Goal: Task Accomplishment & Management: Manage account settings

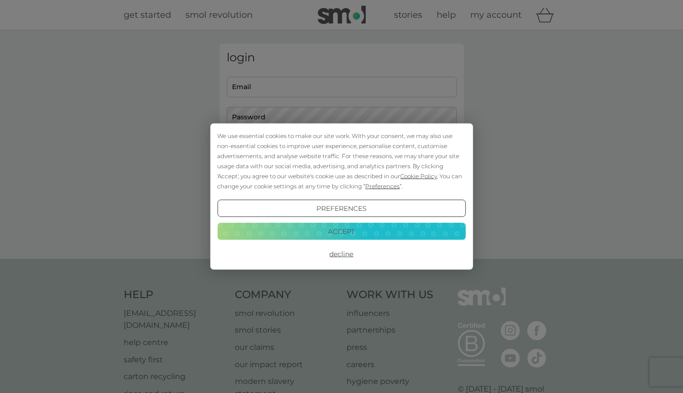
click at [289, 230] on button "Accept" at bounding box center [341, 230] width 248 height 17
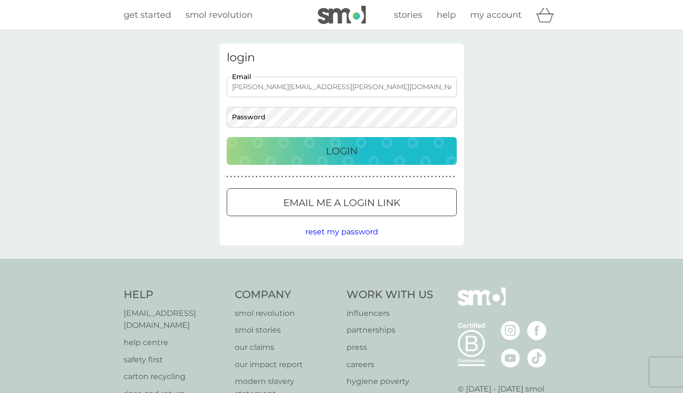
type input "[PERSON_NAME][EMAIL_ADDRESS][PERSON_NAME][DOMAIN_NAME]"
click at [341, 151] on button "Login" at bounding box center [342, 151] width 230 height 28
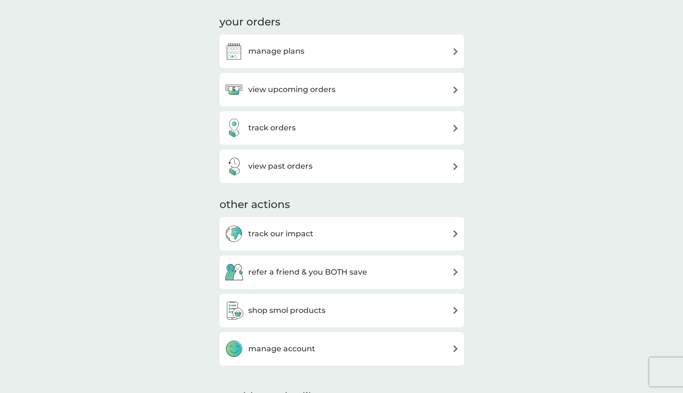
click at [281, 53] on h3 "manage plans" at bounding box center [276, 51] width 56 height 12
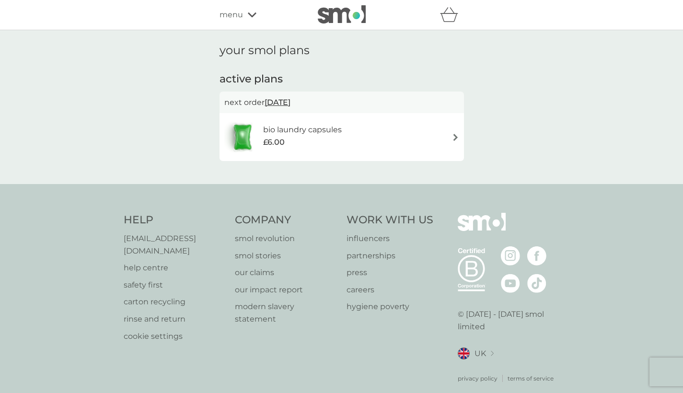
click at [333, 138] on div "£6.00" at bounding box center [302, 142] width 79 height 12
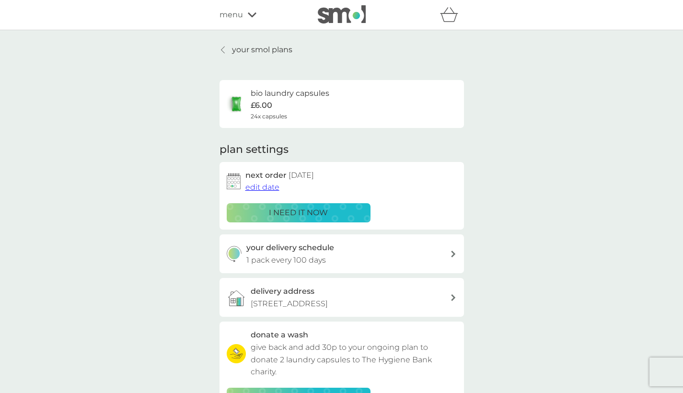
click at [229, 50] on link "your smol plans" at bounding box center [256, 50] width 73 height 12
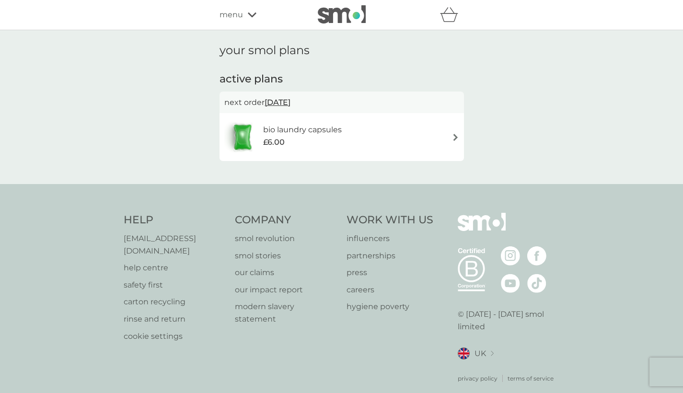
click at [235, 12] on span "menu" at bounding box center [231, 15] width 23 height 12
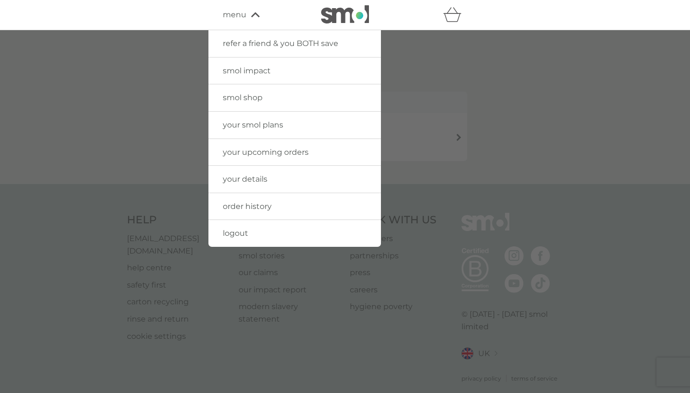
click at [267, 178] on span "your details" at bounding box center [245, 178] width 45 height 9
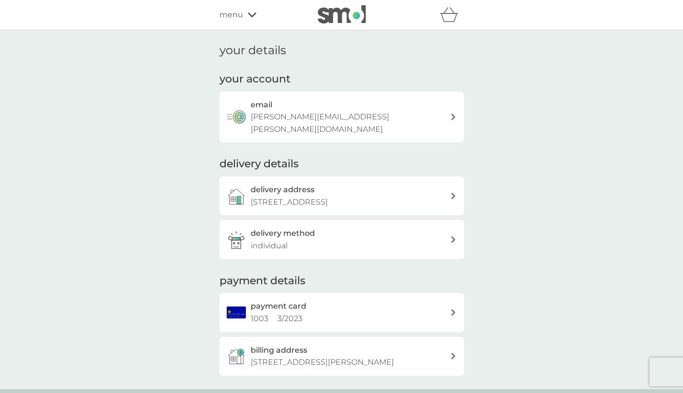
click at [328, 293] on div "payment card 1003 3 / 2023" at bounding box center [342, 312] width 244 height 39
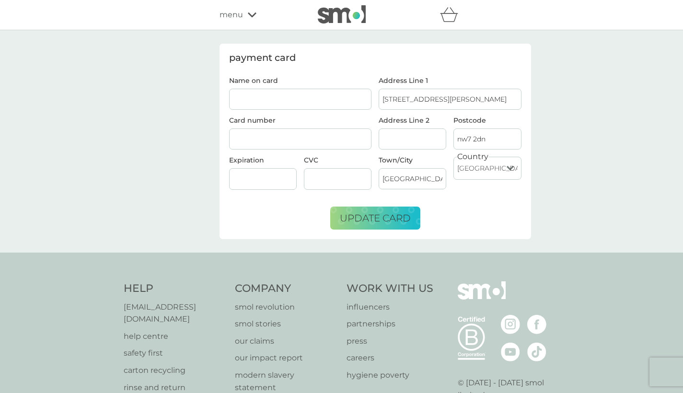
click at [272, 100] on input "Name on card" at bounding box center [300, 99] width 143 height 21
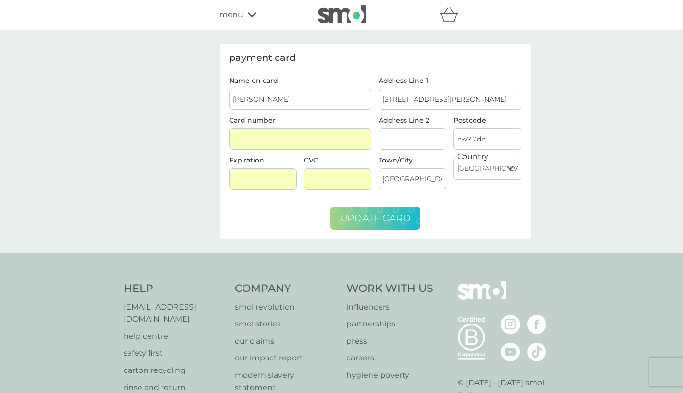
click at [343, 213] on span "update card" at bounding box center [375, 218] width 71 height 12
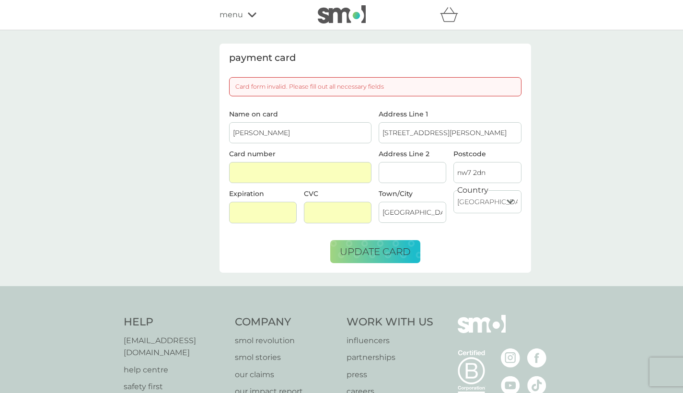
click at [317, 133] on input "[PERSON_NAME]" at bounding box center [300, 132] width 143 height 21
type input "[PERSON_NAME]"
click at [370, 255] on span "update card" at bounding box center [375, 252] width 71 height 12
click at [314, 217] on div at bounding box center [338, 213] width 68 height 22
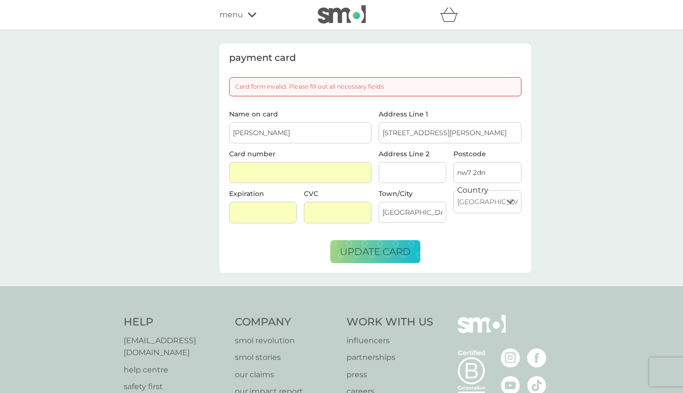
click at [404, 149] on div "Address Line 1 61 [PERSON_NAME] Close Address Line 2 Postcode nw7 [GEOGRAPHIC_D…" at bounding box center [450, 171] width 150 height 120
click at [389, 246] on span "update card" at bounding box center [375, 252] width 71 height 12
click at [269, 176] on div at bounding box center [300, 173] width 143 height 22
click at [259, 127] on input "[PERSON_NAME]" at bounding box center [300, 132] width 143 height 21
click at [390, 133] on input "[STREET_ADDRESS][PERSON_NAME]" at bounding box center [450, 132] width 143 height 21
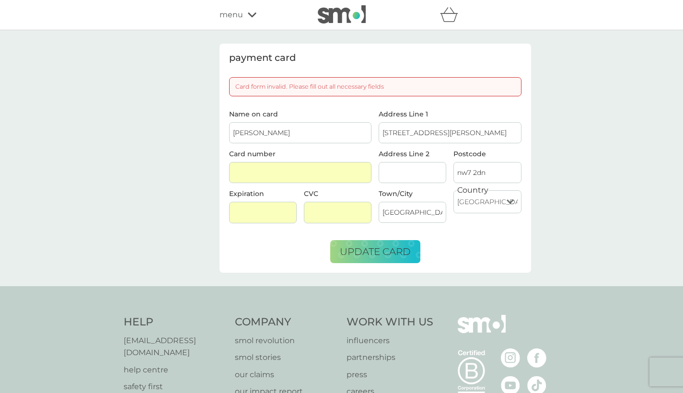
click at [390, 133] on input "[STREET_ADDRESS][PERSON_NAME]" at bounding box center [450, 132] width 143 height 21
type input "[STREET_ADDRESS]"
click at [469, 172] on input "nw7 2dn" at bounding box center [487, 172] width 68 height 21
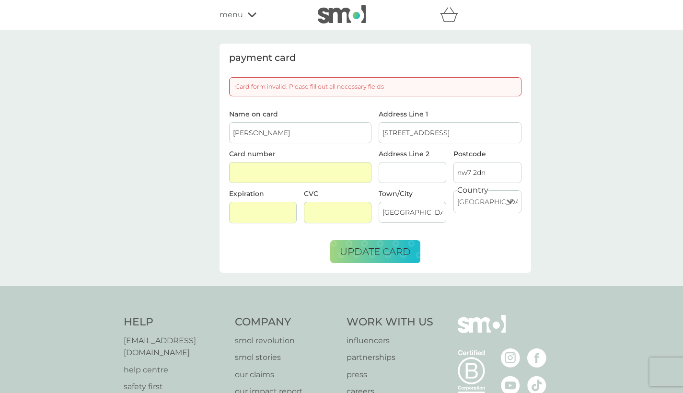
click at [469, 172] on input "nw7 2dn" at bounding box center [487, 172] width 68 height 21
click at [393, 178] on input "Address Line 2" at bounding box center [413, 172] width 68 height 21
type input "WOOTTON"
click at [470, 171] on input "nw7 2dn" at bounding box center [487, 172] width 68 height 21
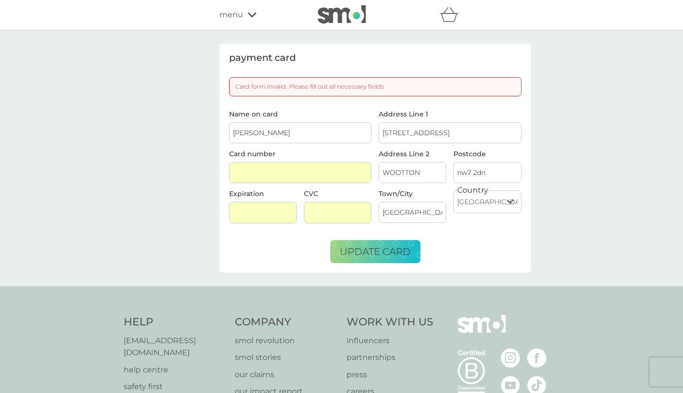
click at [470, 171] on input "nw7 2dn" at bounding box center [487, 172] width 68 height 21
type input "NN4 6LZ"
click at [410, 213] on input "[GEOGRAPHIC_DATA]" at bounding box center [413, 212] width 68 height 21
type input "[GEOGRAPHIC_DATA]"
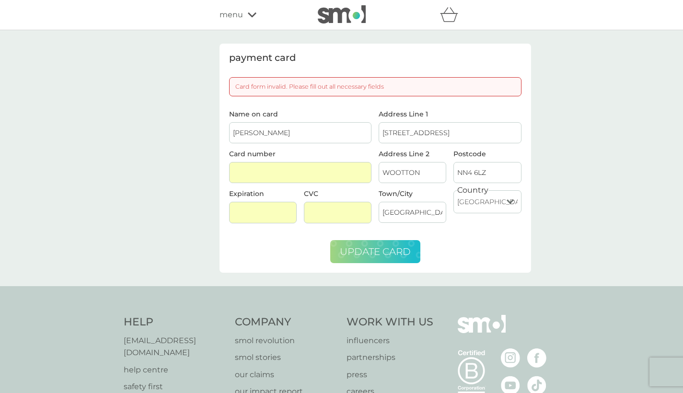
click at [377, 258] on button "update card" at bounding box center [375, 251] width 90 height 23
click at [244, 128] on input "[PERSON_NAME]" at bounding box center [300, 132] width 143 height 21
click at [304, 208] on div at bounding box center [338, 213] width 68 height 22
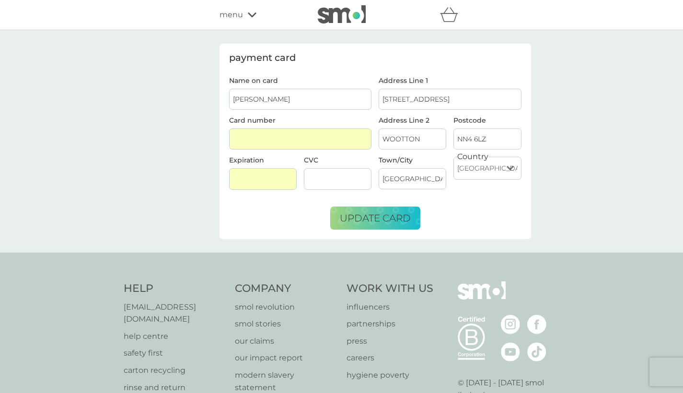
click at [268, 243] on div "payment card Name on card [PERSON_NAME] Card number Expiration CVC Address Line…" at bounding box center [341, 141] width 683 height 222
click at [245, 213] on form "Name on card [PERSON_NAME] Card number Expiration CVC Address Line 1 74 TURNERS…" at bounding box center [375, 153] width 292 height 152
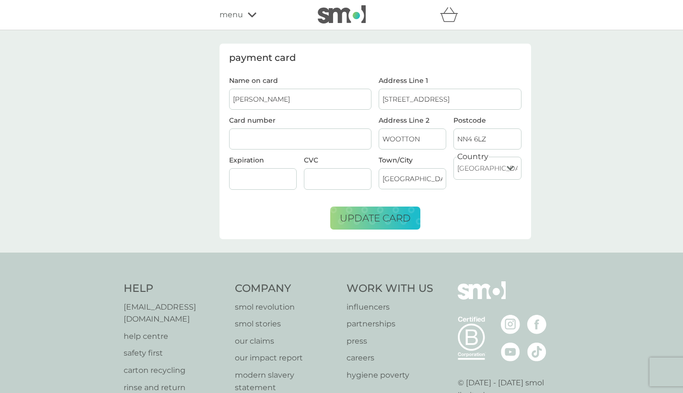
click at [283, 200] on form "Name on card [PERSON_NAME] Card number Expiration CVC Address Line 1 74 TURNERS…" at bounding box center [375, 153] width 292 height 152
click at [351, 211] on button "update card" at bounding box center [375, 218] width 90 height 23
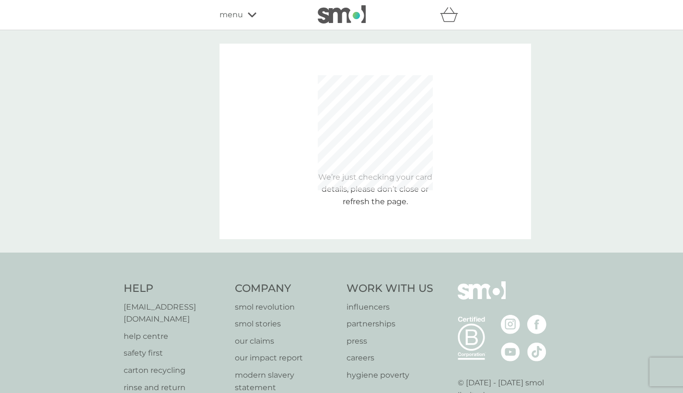
type input "[STREET_ADDRESS]"
